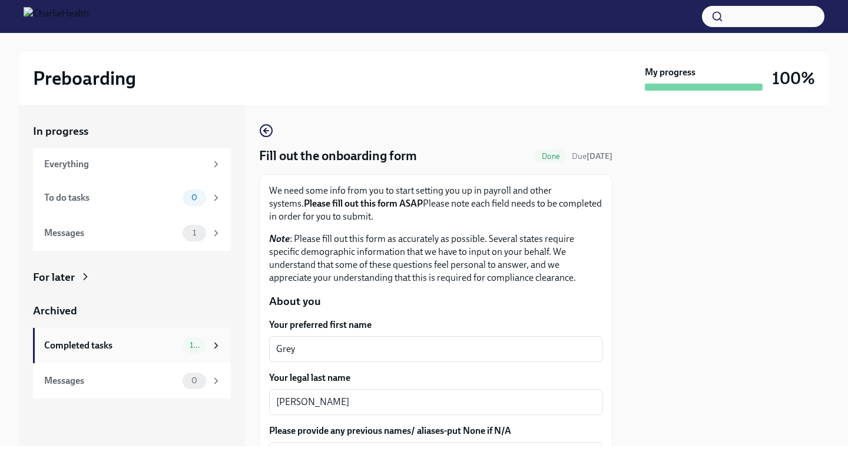
click at [143, 340] on div "Completed tasks" at bounding box center [111, 345] width 134 height 13
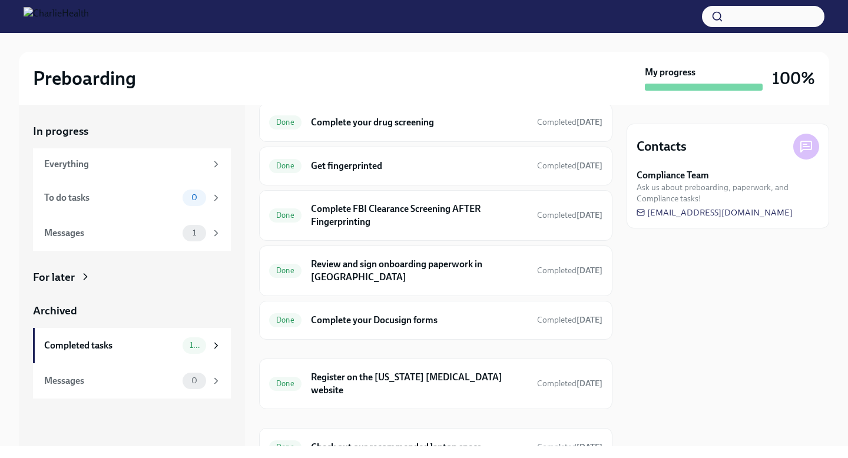
scroll to position [210, 0]
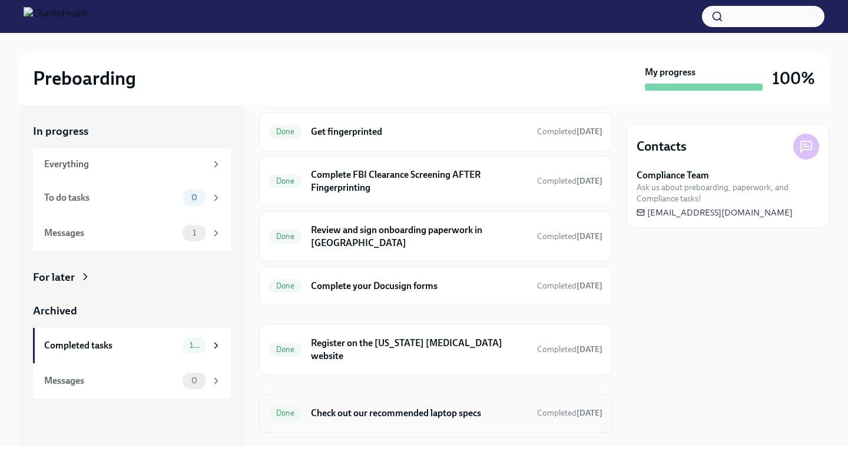
click at [406, 407] on h6 "Check out our recommended laptop specs" at bounding box center [419, 413] width 217 height 13
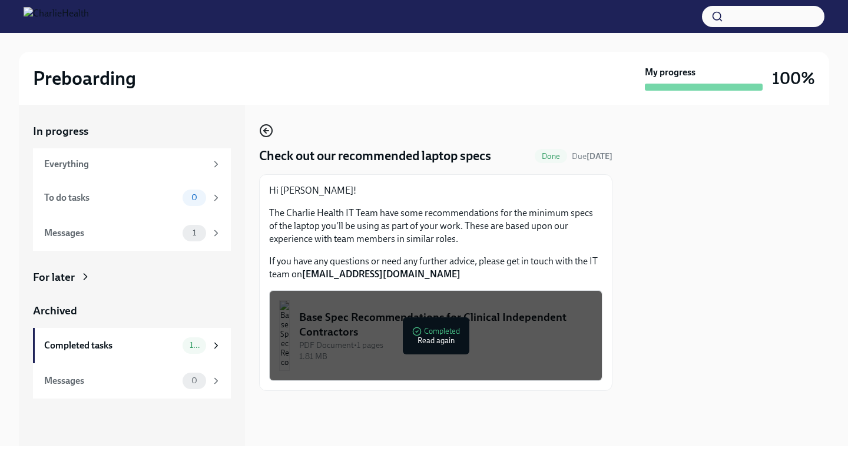
click at [263, 128] on icon "button" at bounding box center [266, 131] width 14 height 14
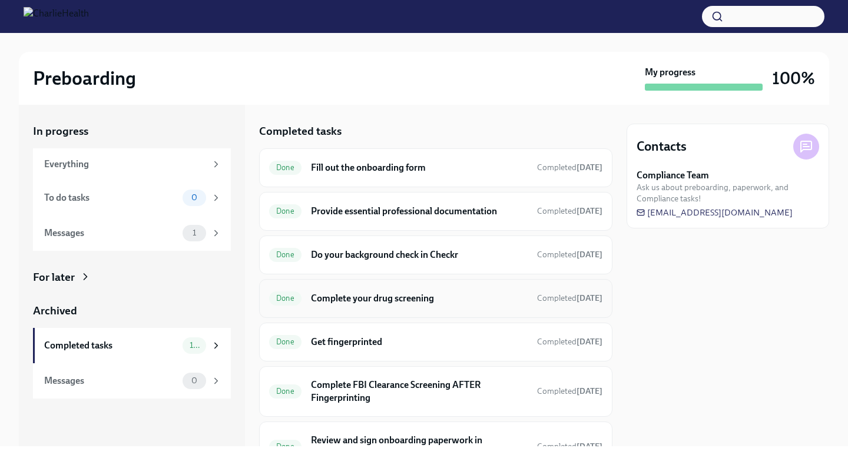
scroll to position [210, 0]
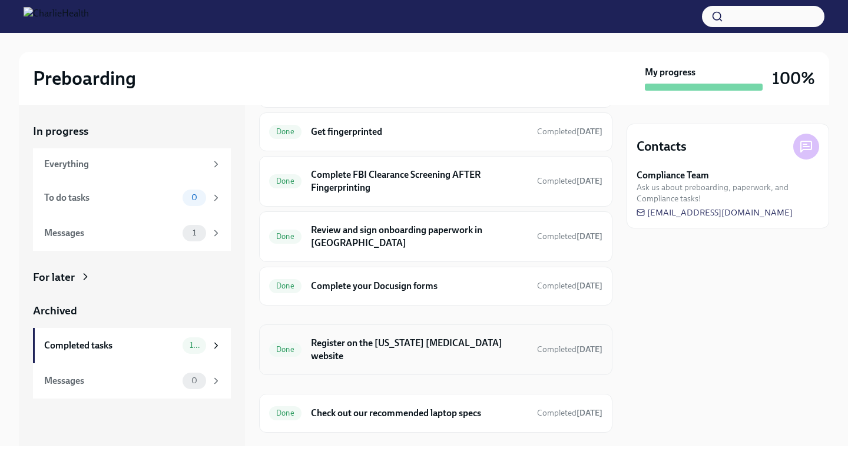
click at [419, 337] on h6 "Register on the [US_STATE] [MEDICAL_DATA] website" at bounding box center [419, 350] width 217 height 26
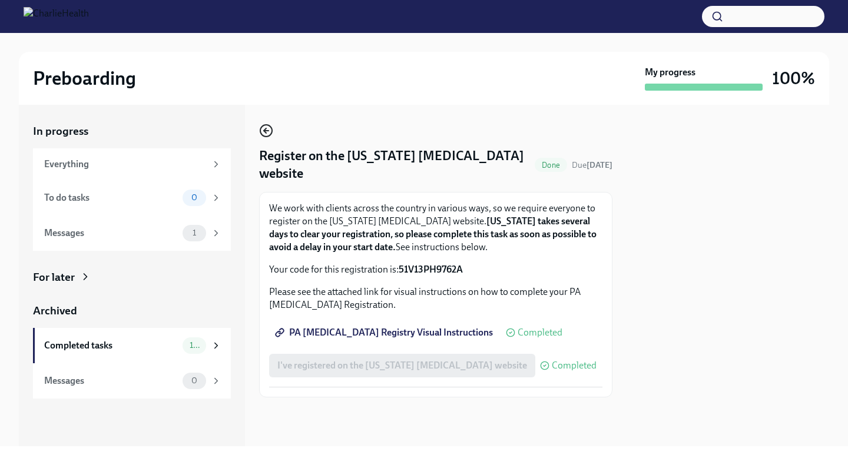
click at [269, 128] on icon "button" at bounding box center [266, 131] width 14 height 14
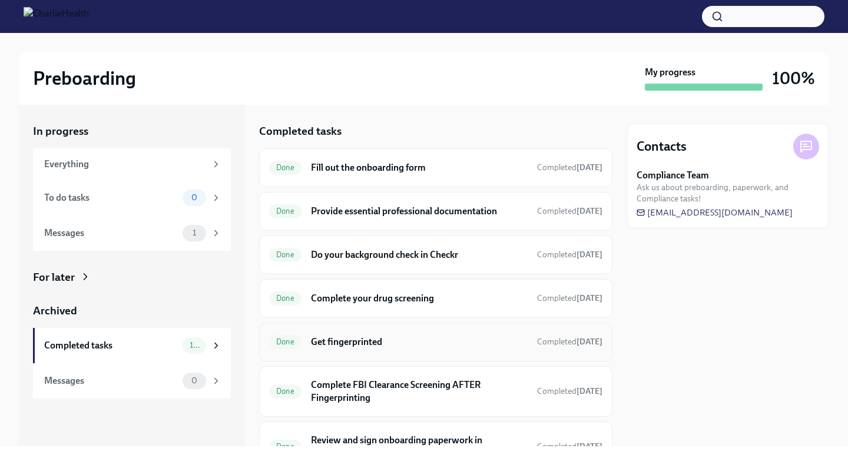
click at [423, 341] on h6 "Get fingerprinted" at bounding box center [419, 342] width 217 height 13
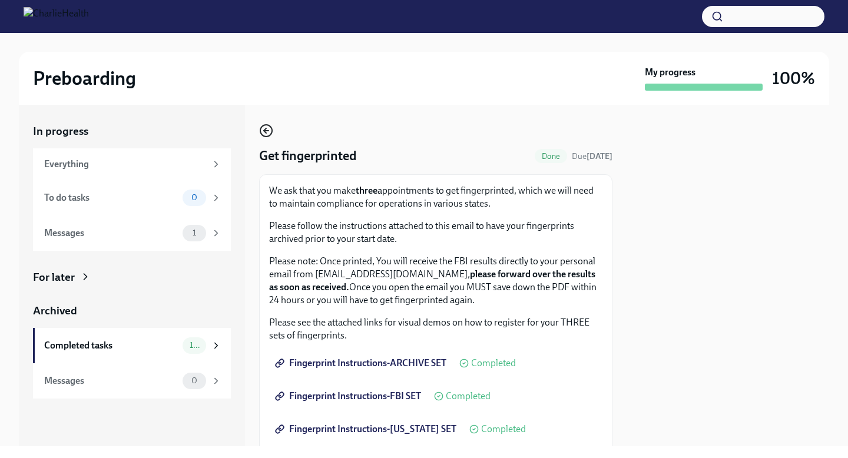
click at [271, 128] on circle "button" at bounding box center [266, 131] width 12 height 12
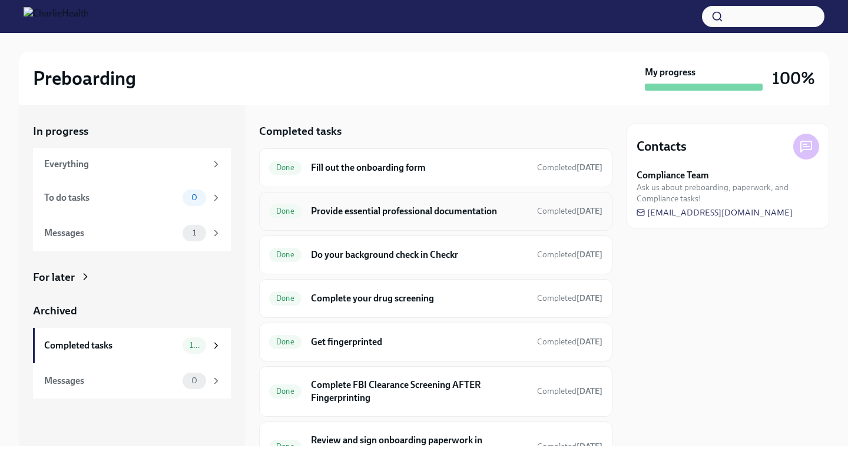
click at [458, 208] on h6 "Provide essential professional documentation" at bounding box center [419, 211] width 217 height 13
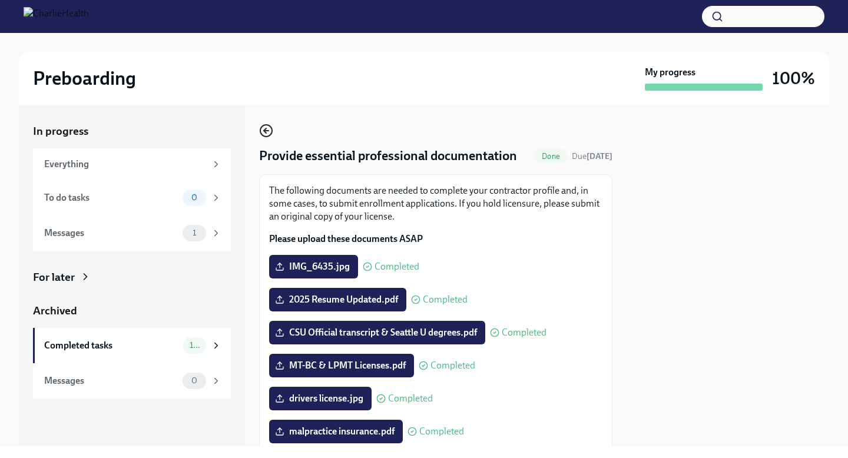
click at [260, 127] on icon "button" at bounding box center [266, 131] width 14 height 14
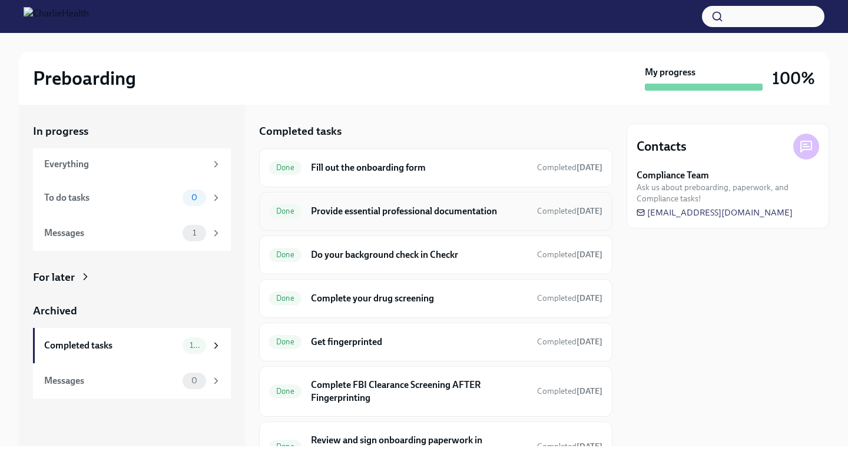
click at [459, 211] on h6 "Provide essential professional documentation" at bounding box center [419, 211] width 217 height 13
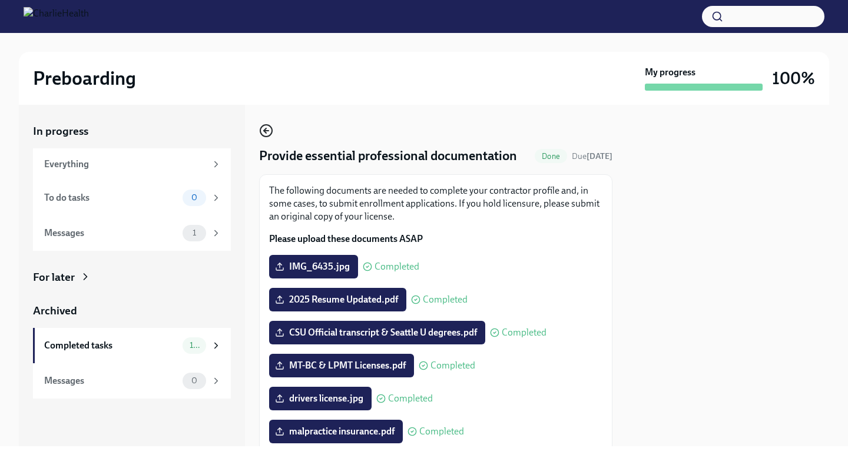
click at [264, 128] on icon "button" at bounding box center [266, 131] width 14 height 14
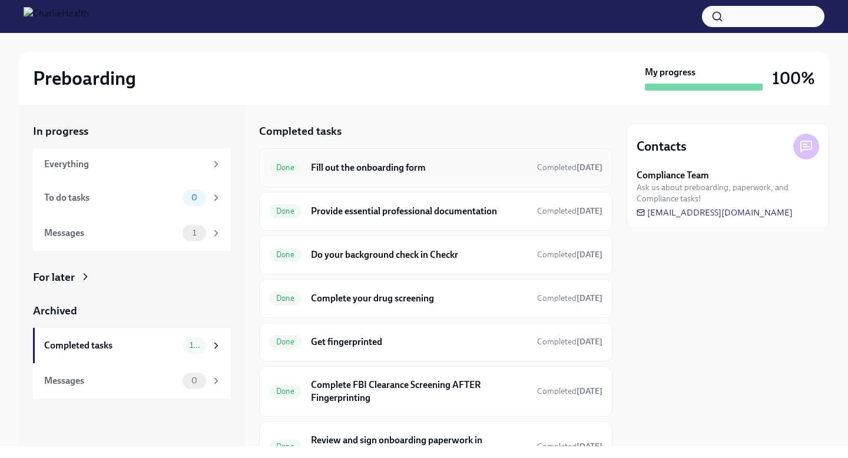
click at [431, 158] on div "Done Fill out the onboarding form Completed [DATE]" at bounding box center [435, 167] width 333 height 19
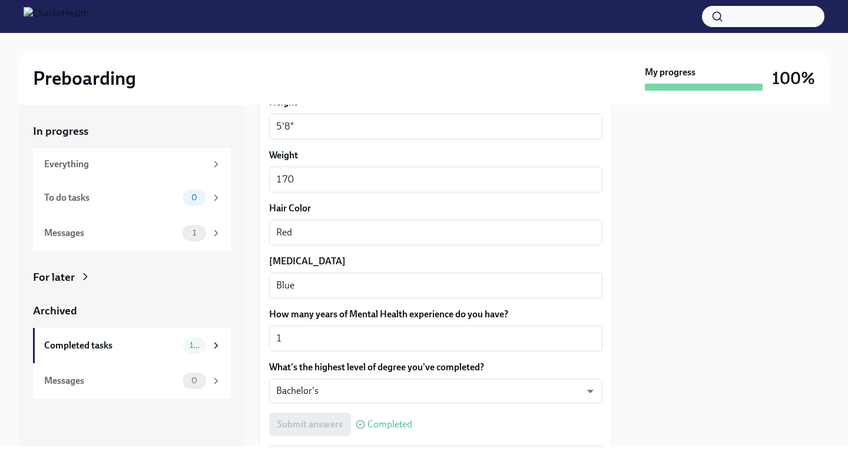
scroll to position [1065, 0]
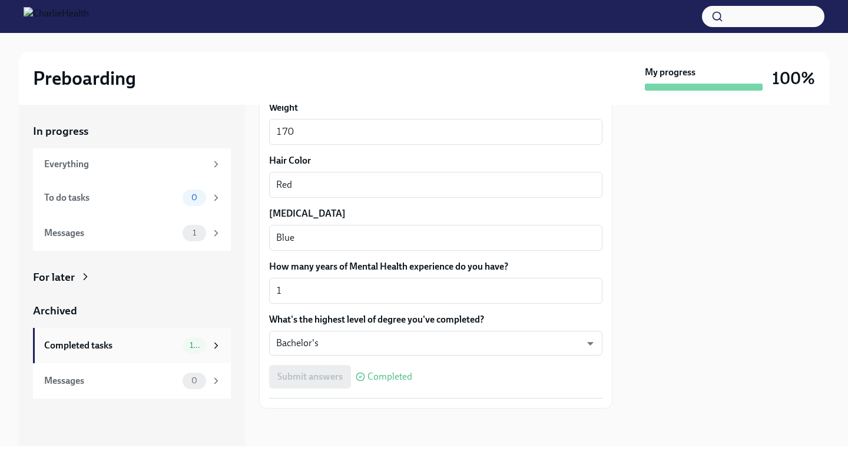
click at [151, 340] on div "Completed tasks" at bounding box center [111, 345] width 134 height 13
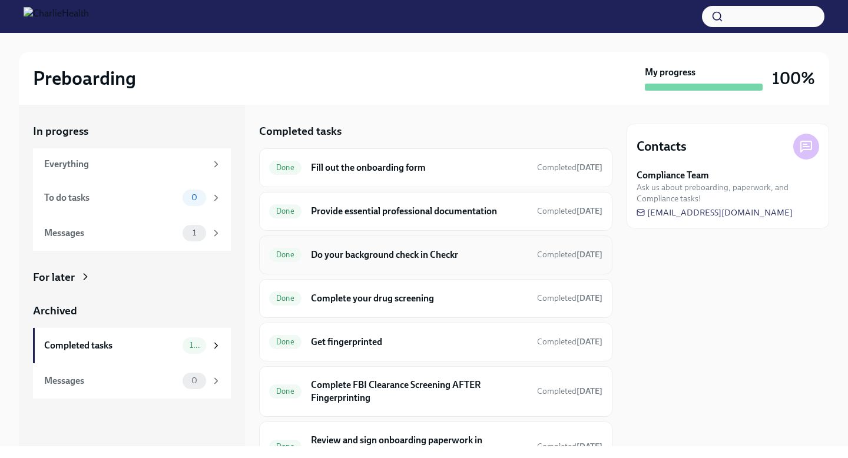
click at [446, 256] on h6 "Do your background check in Checkr" at bounding box center [419, 254] width 217 height 13
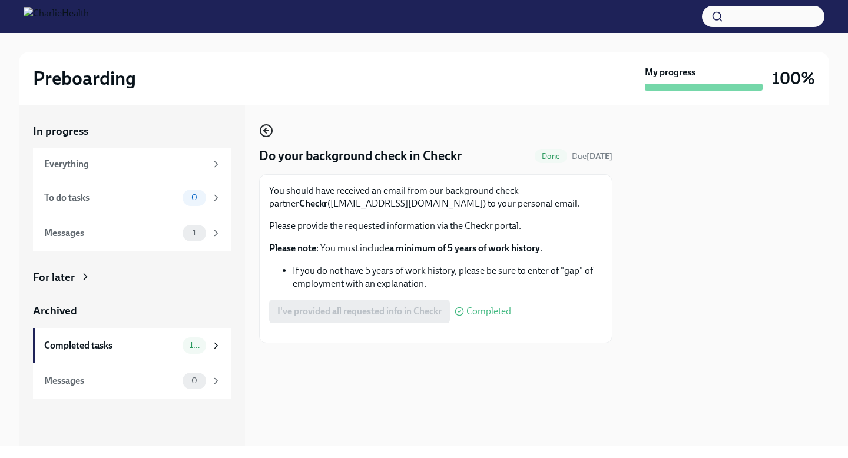
click at [270, 131] on icon "button" at bounding box center [266, 131] width 14 height 14
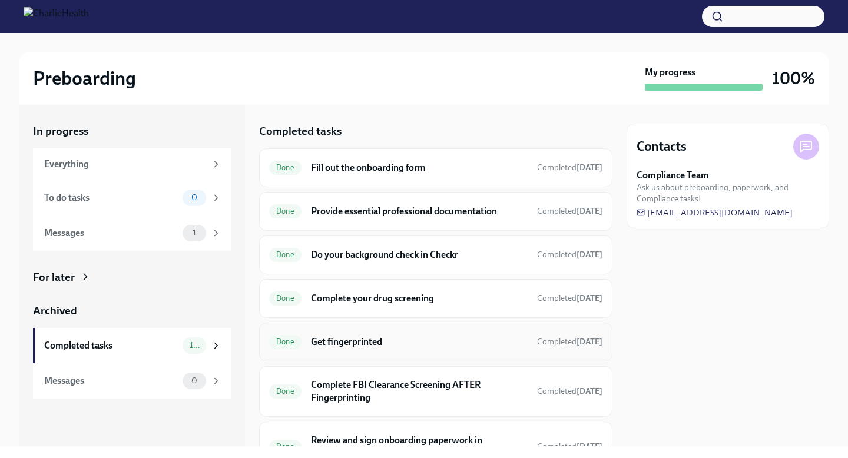
click at [416, 341] on h6 "Get fingerprinted" at bounding box center [419, 342] width 217 height 13
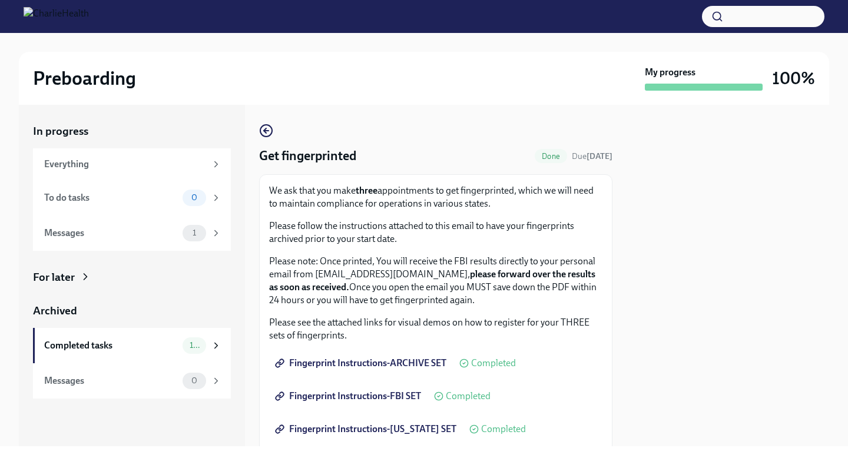
scroll to position [130, 0]
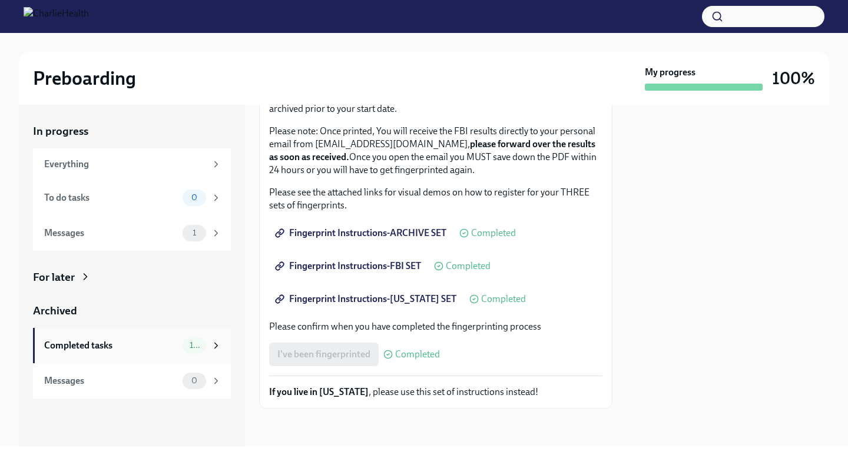
click at [180, 347] on div "Completed tasks 10" at bounding box center [132, 345] width 177 height 16
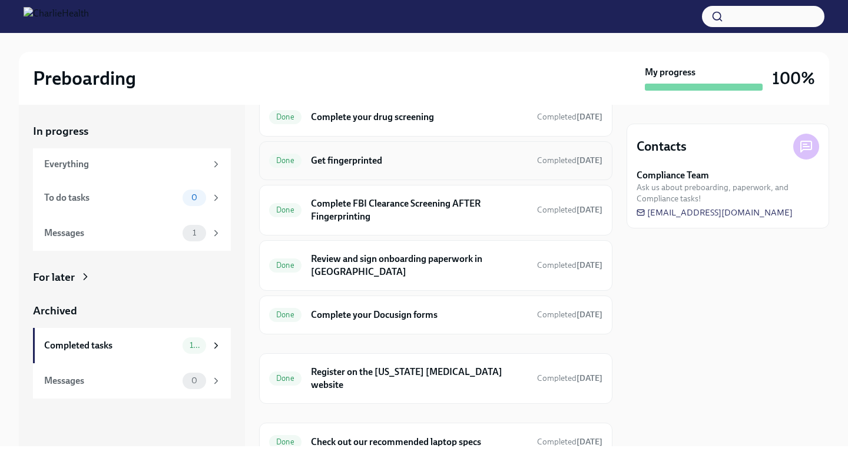
scroll to position [210, 0]
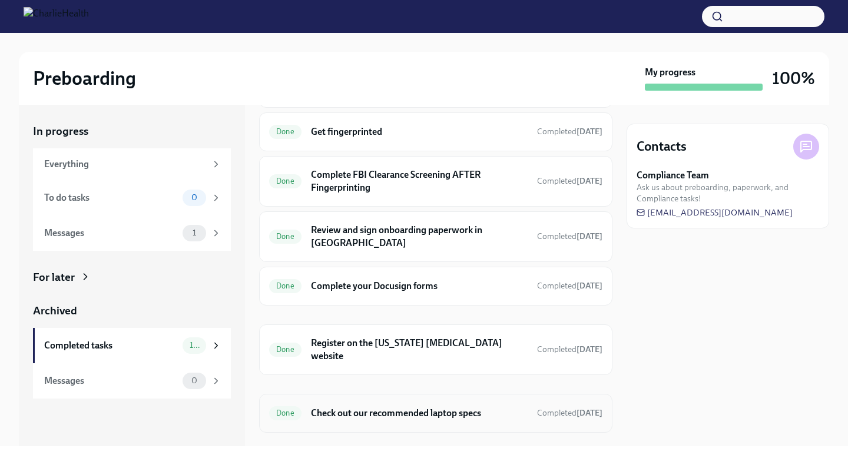
click at [387, 400] on div "Done Check out our recommended laptop specs Completed [DATE]" at bounding box center [435, 413] width 353 height 39
click at [387, 407] on h6 "Check out our recommended laptop specs" at bounding box center [419, 413] width 217 height 13
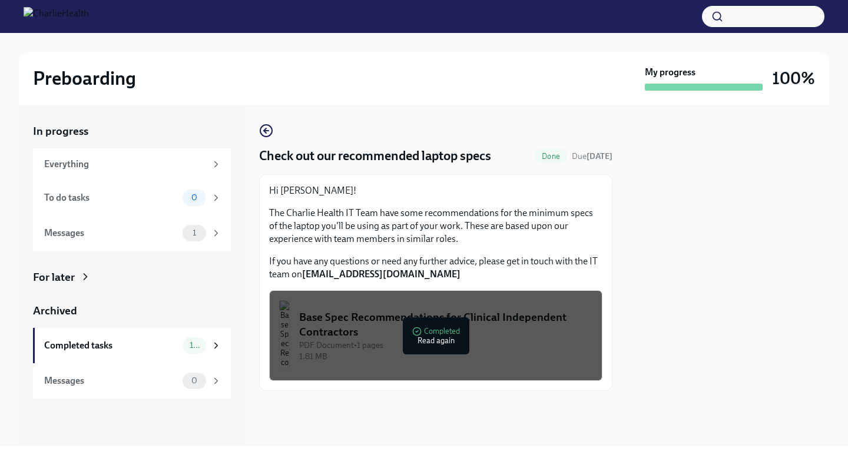
click at [408, 330] on div "Base Spec Recommendations for Clinical Independent Contractors" at bounding box center [445, 325] width 293 height 30
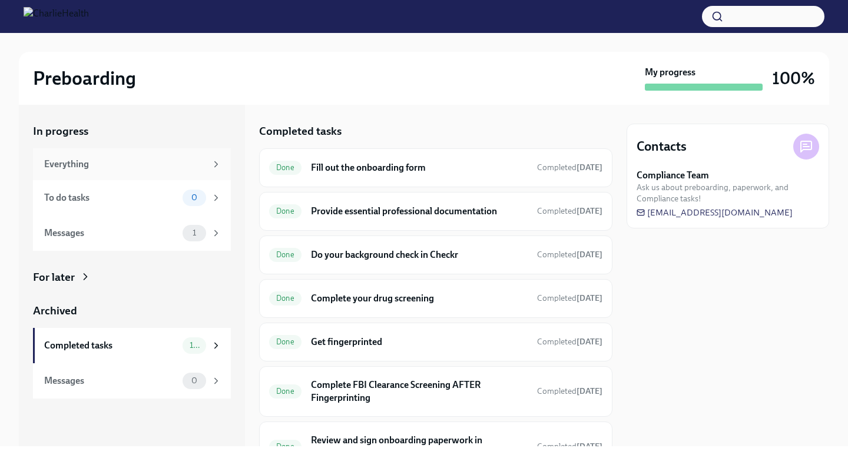
click at [177, 168] on div "Everything" at bounding box center [125, 164] width 162 height 13
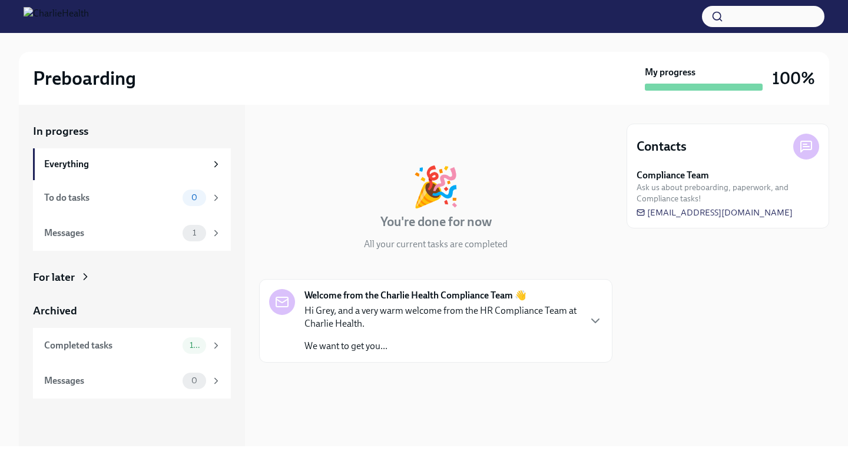
click at [416, 327] on p "Hi Grey, and a very warm welcome from the HR Compliance Team at Charlie Health." at bounding box center [441, 317] width 274 height 26
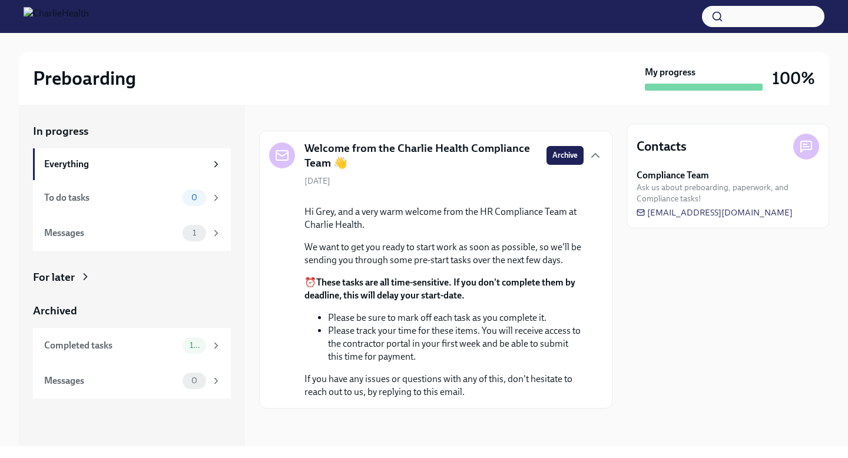
scroll to position [228, 0]
click at [174, 335] on div "Completed tasks 10" at bounding box center [132, 345] width 198 height 35
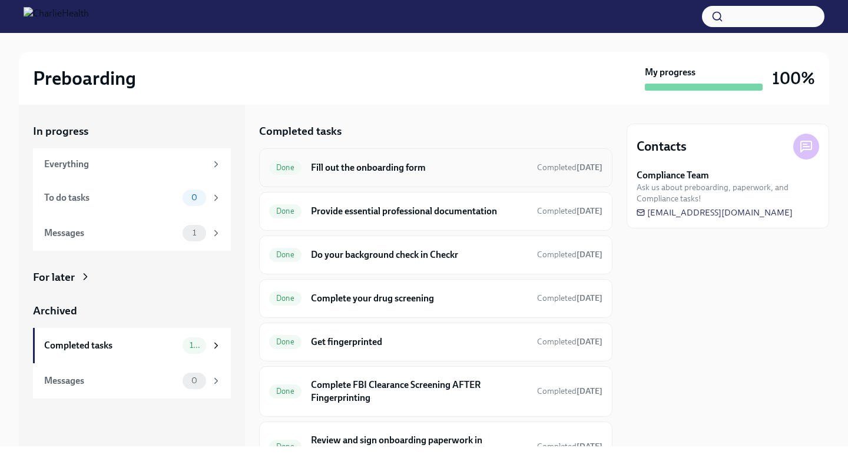
click at [403, 172] on h6 "Fill out the onboarding form" at bounding box center [419, 167] width 217 height 13
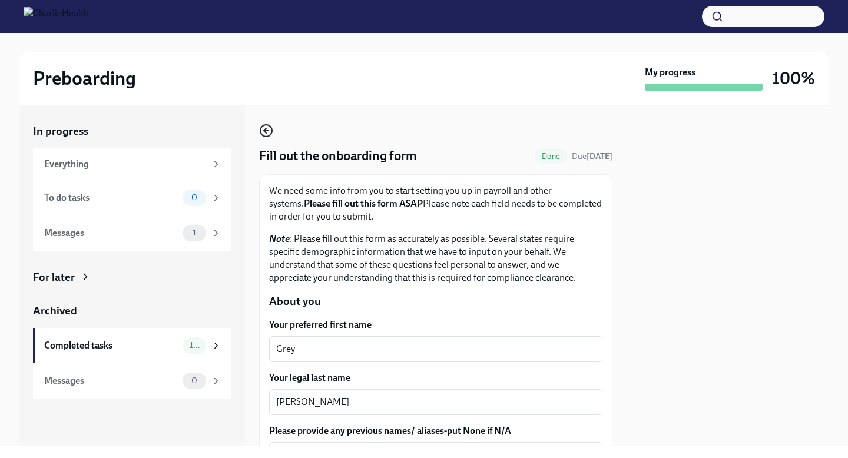
click at [268, 129] on icon "button" at bounding box center [266, 131] width 14 height 14
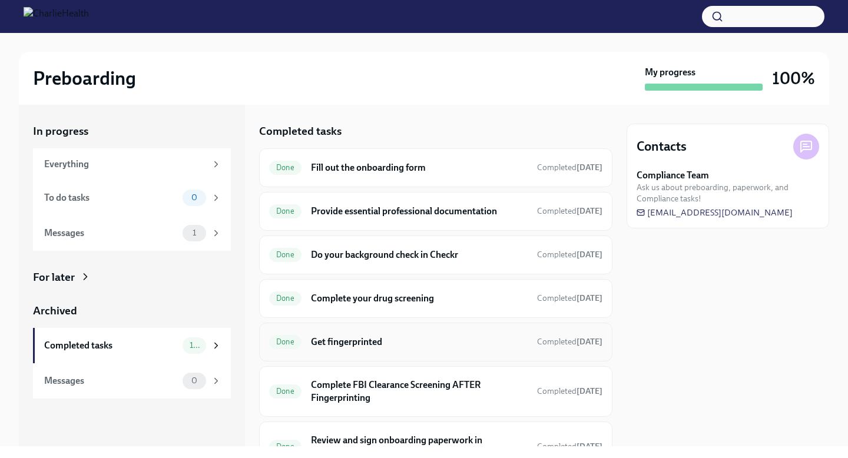
click at [378, 342] on h6 "Get fingerprinted" at bounding box center [419, 342] width 217 height 13
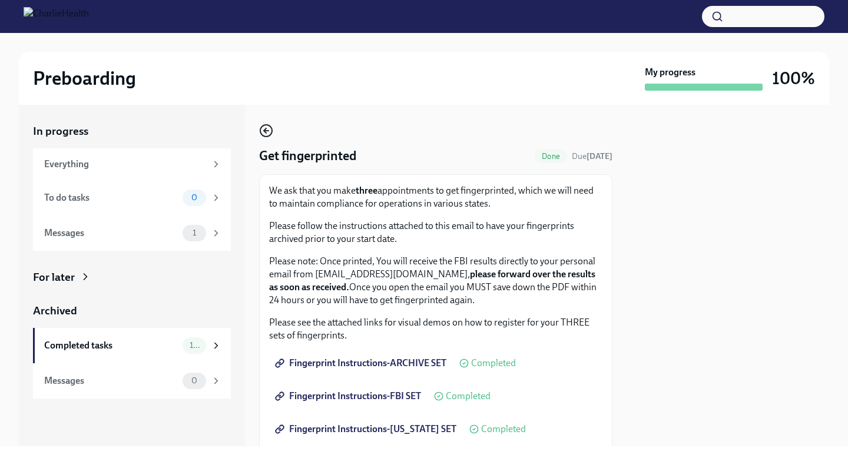
click at [269, 132] on icon "button" at bounding box center [266, 131] width 14 height 14
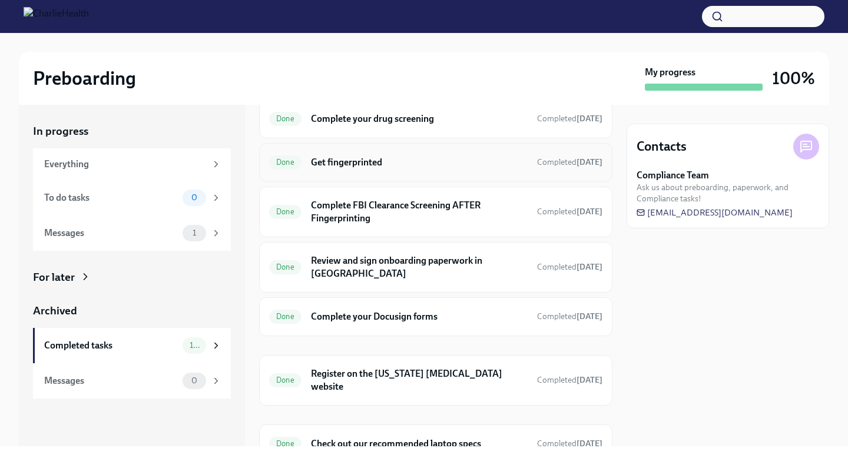
scroll to position [210, 0]
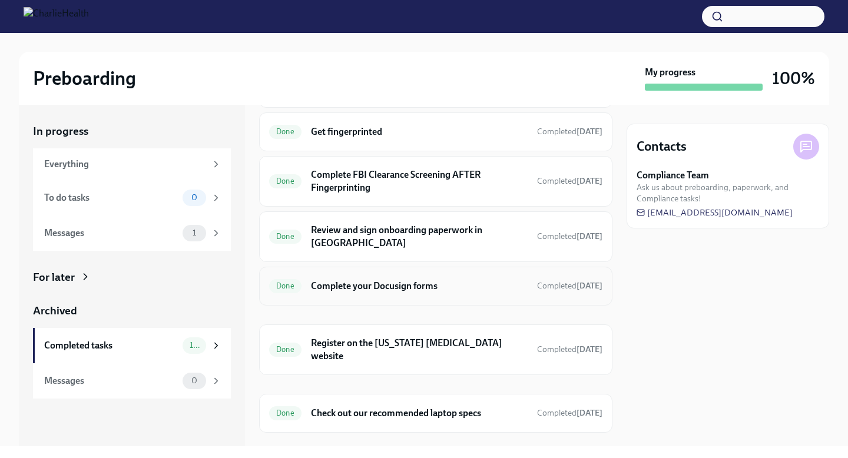
click at [427, 280] on h6 "Complete your Docusign forms" at bounding box center [419, 286] width 217 height 13
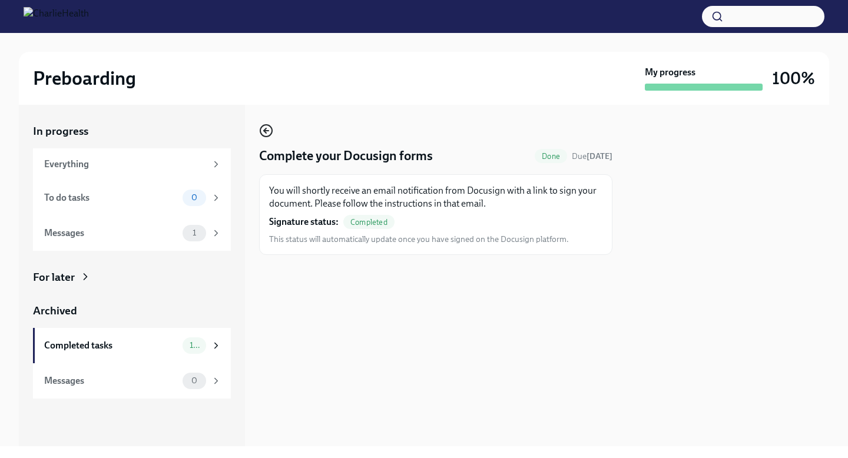
click at [268, 132] on icon "button" at bounding box center [266, 131] width 14 height 14
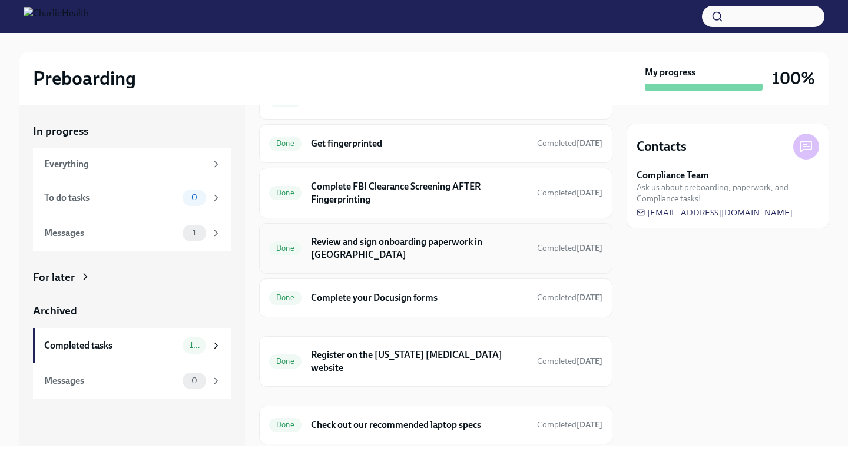
scroll to position [210, 0]
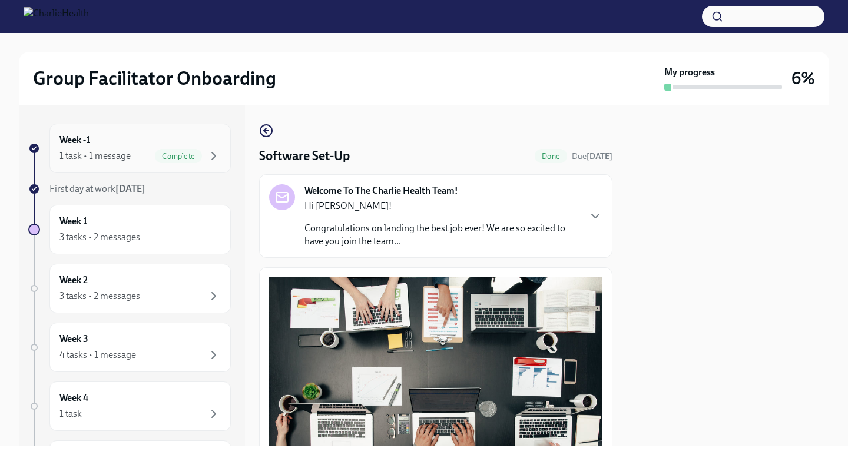
click at [190, 140] on div "Week -1 1 task • 1 message Complete" at bounding box center [139, 148] width 161 height 29
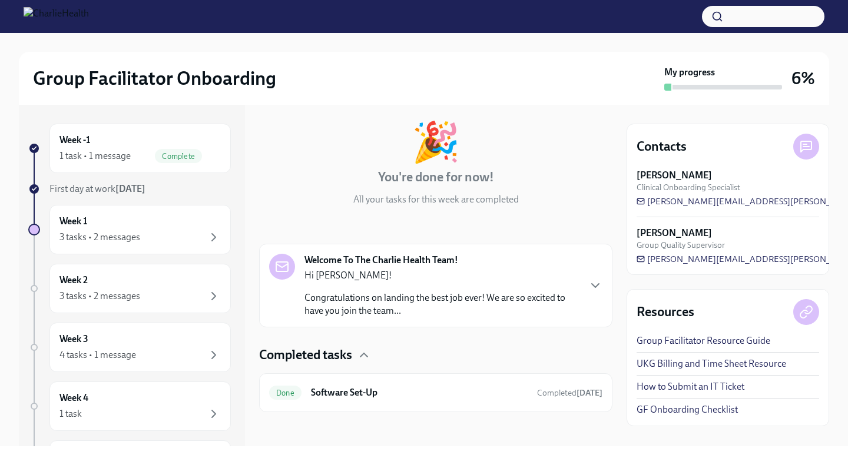
scroll to position [59, 0]
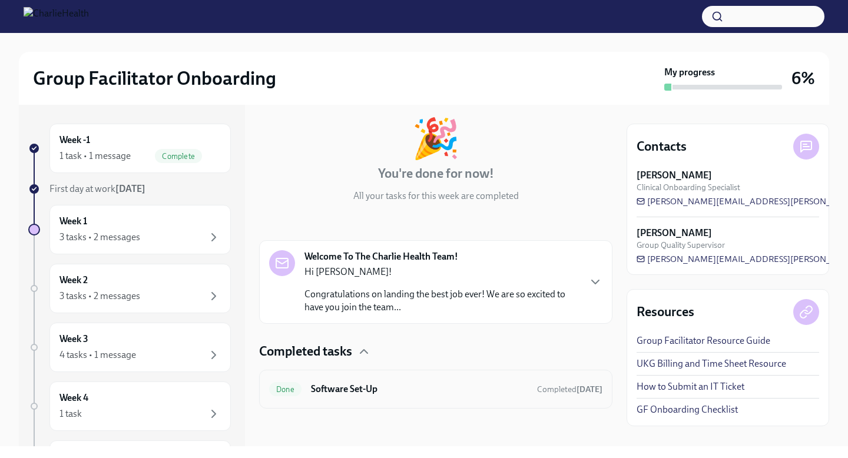
click at [404, 384] on h6 "Software Set-Up" at bounding box center [419, 389] width 217 height 13
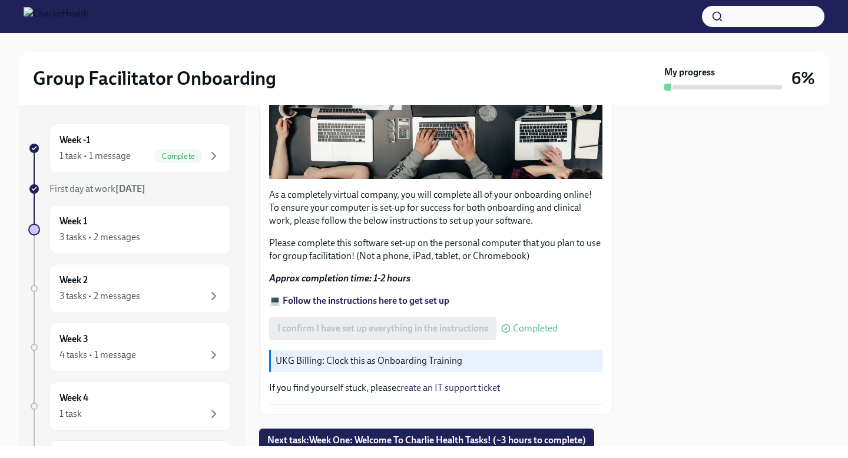
scroll to position [339, 0]
